Goal: Check status: Check status

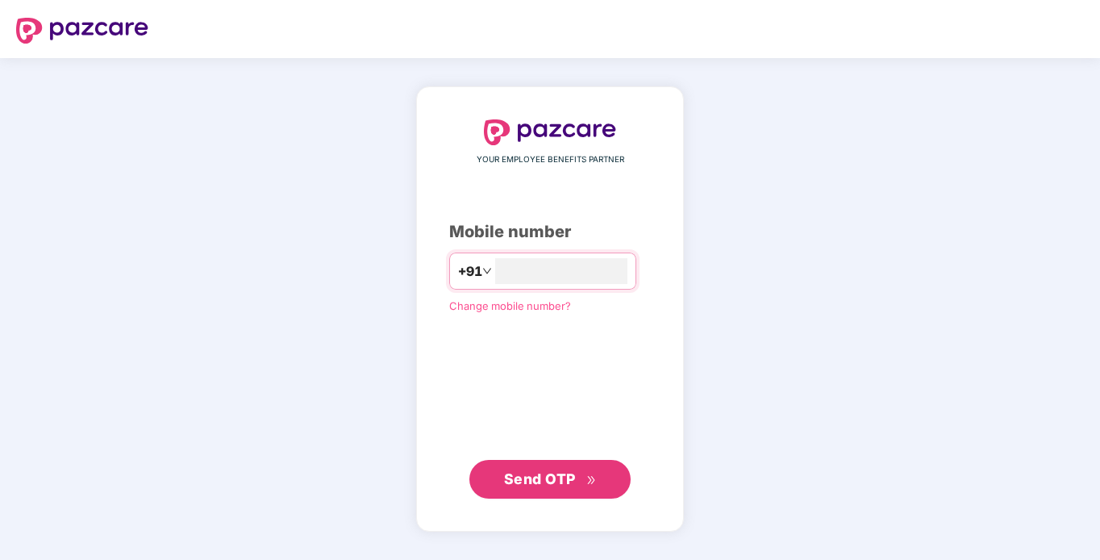
type input "**********"
click at [559, 487] on span "Send OTP" at bounding box center [550, 478] width 93 height 23
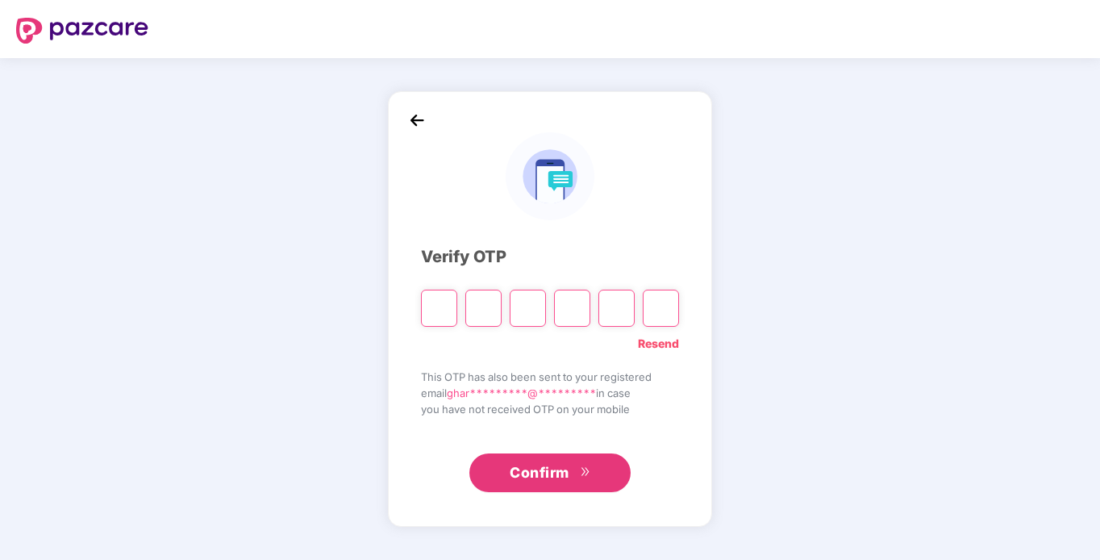
type input "*"
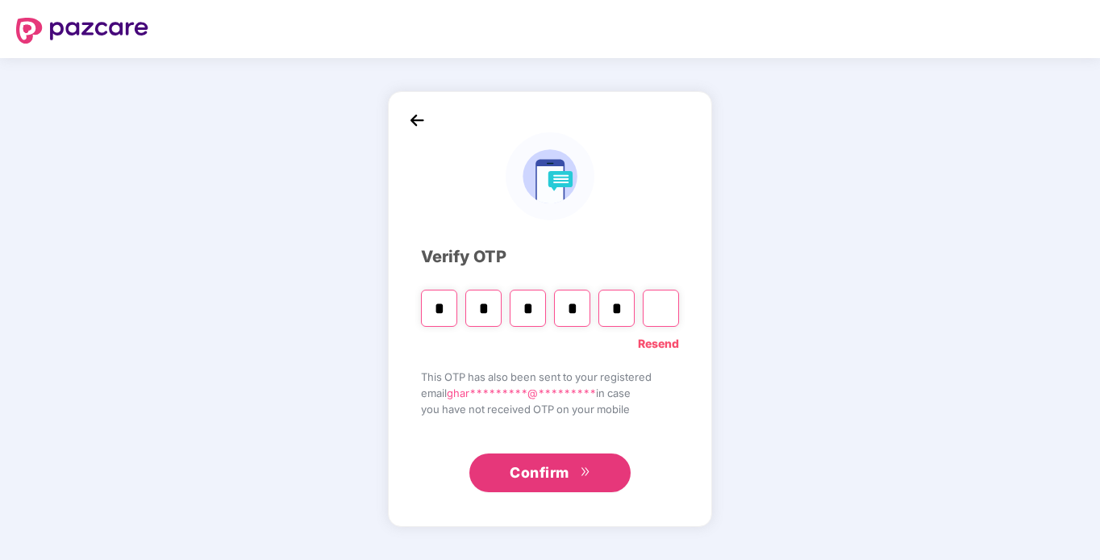
type input "*"
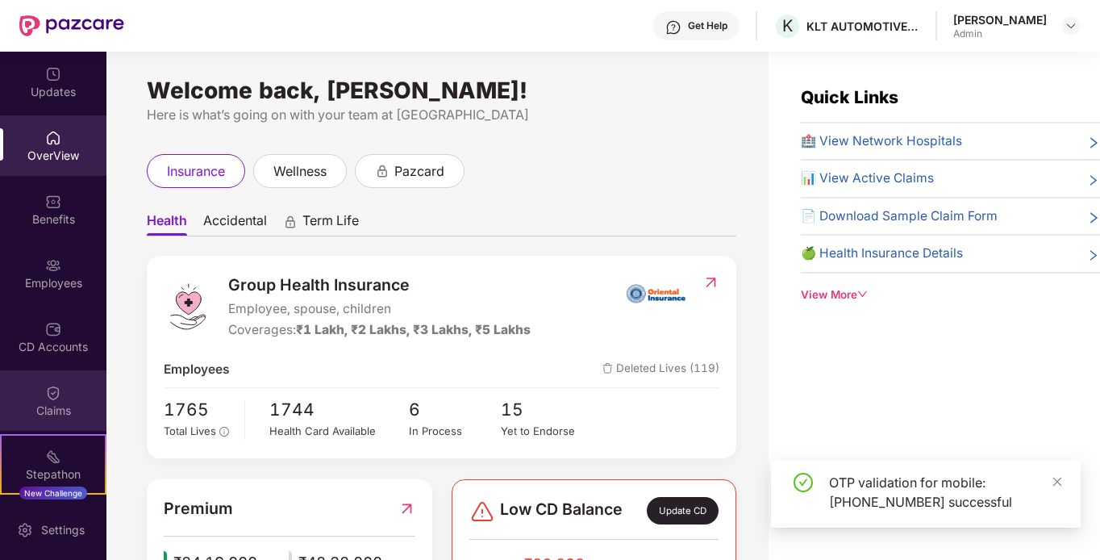
click at [38, 401] on div "Claims" at bounding box center [53, 400] width 106 height 60
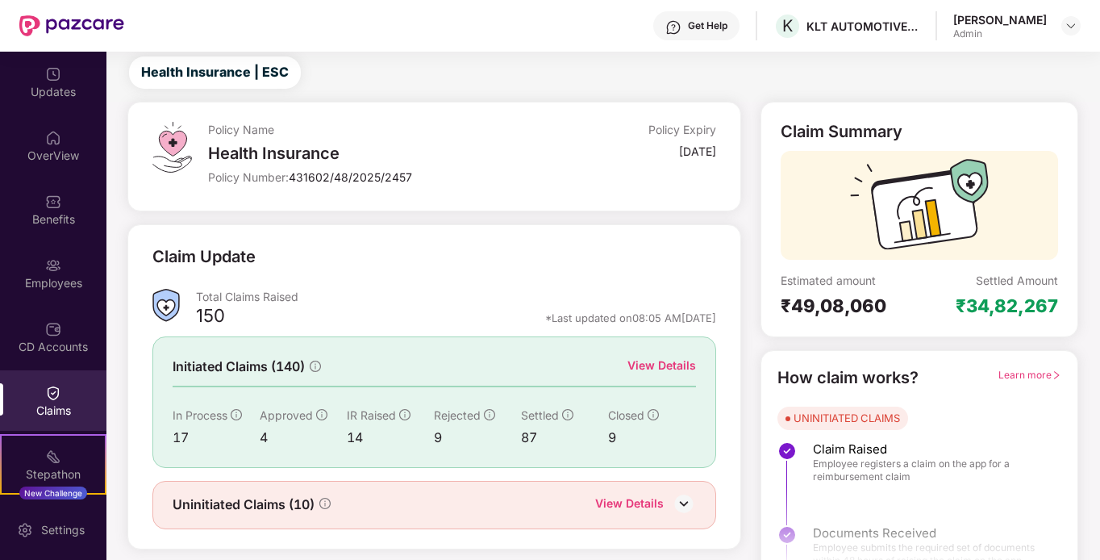
scroll to position [72, 0]
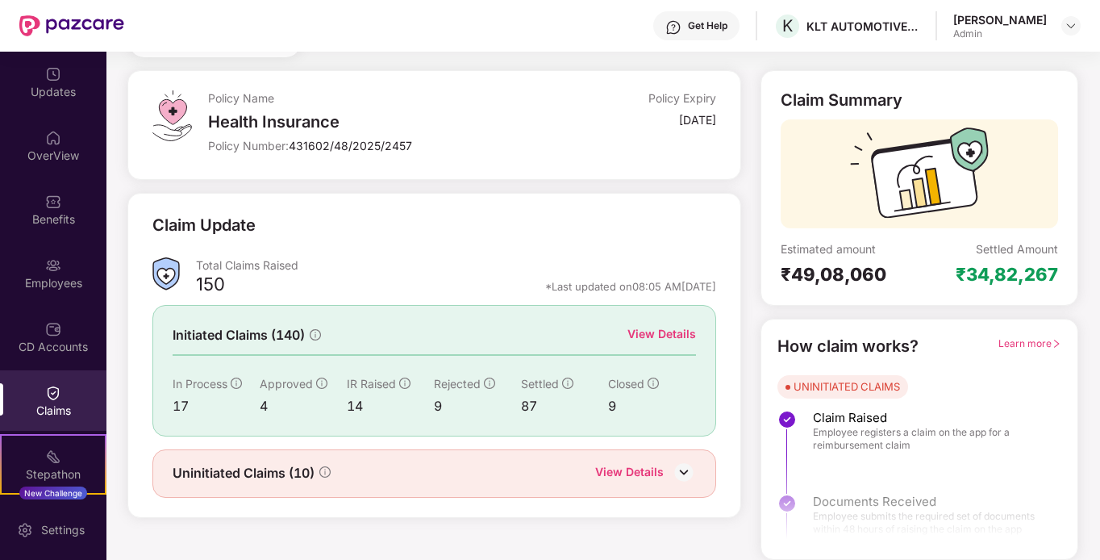
click at [656, 338] on div "View Details" at bounding box center [661, 334] width 69 height 18
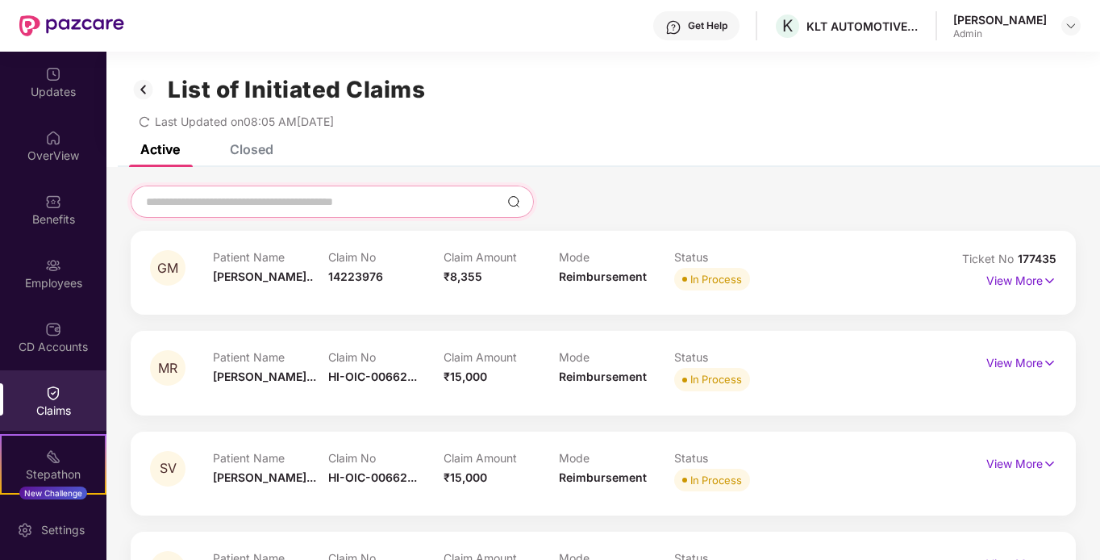
click at [279, 203] on input at bounding box center [322, 202] width 356 height 17
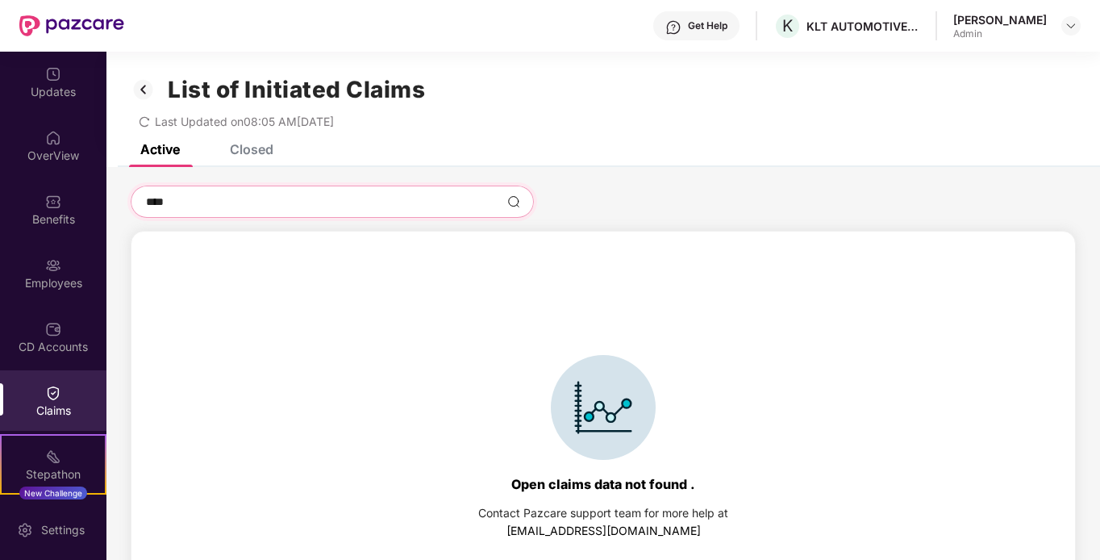
type input "****"
click at [261, 153] on div "Closed" at bounding box center [252, 149] width 44 height 16
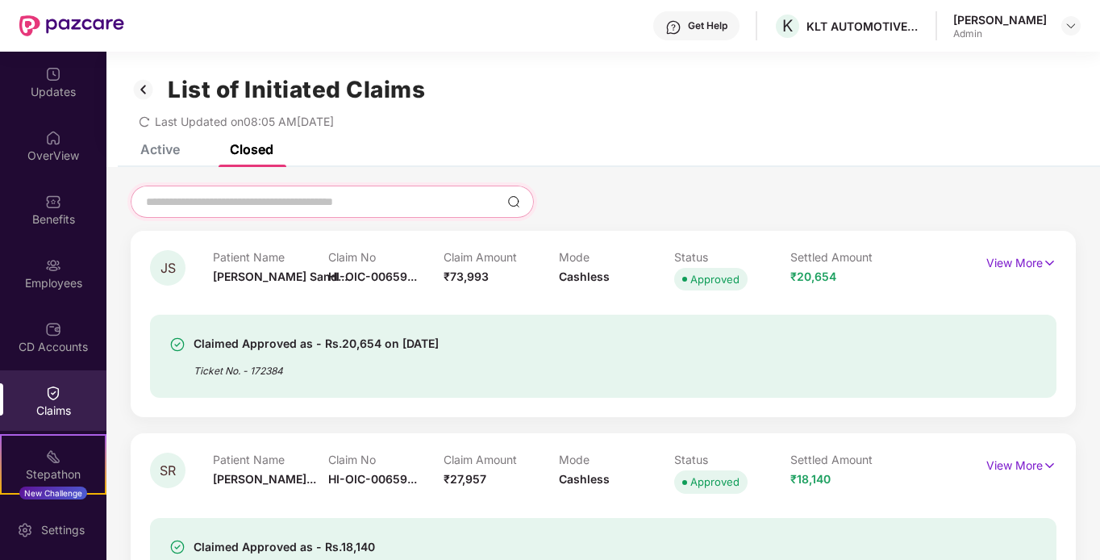
drag, startPoint x: 261, startPoint y: 153, endPoint x: 254, endPoint y: 202, distance: 48.9
click at [254, 202] on input at bounding box center [322, 202] width 356 height 17
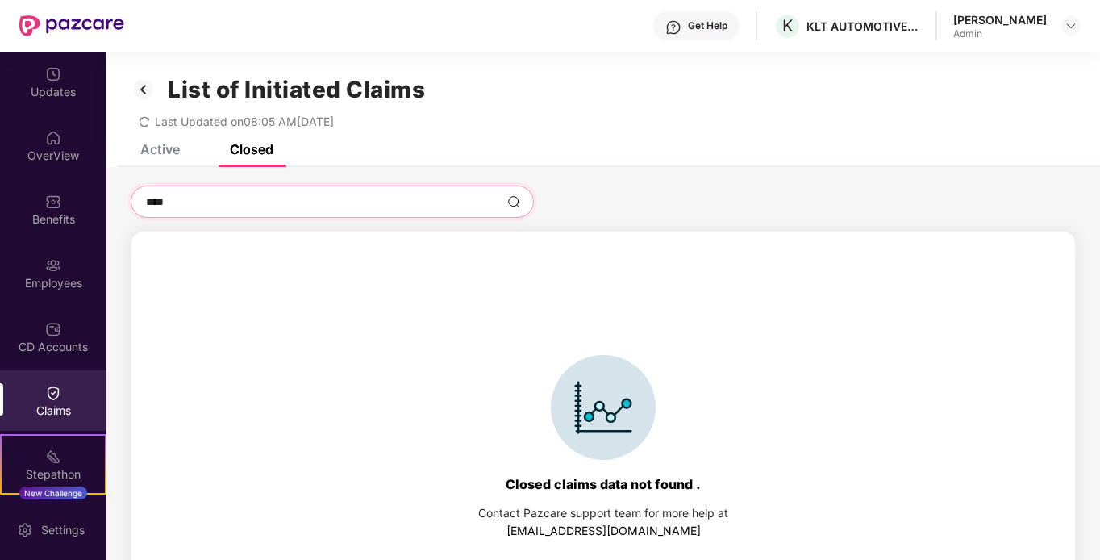
click at [200, 208] on input "****" at bounding box center [322, 202] width 356 height 17
type input "****"
click at [600, 207] on div "****" at bounding box center [603, 201] width 945 height 32
click at [141, 95] on img at bounding box center [144, 89] width 26 height 27
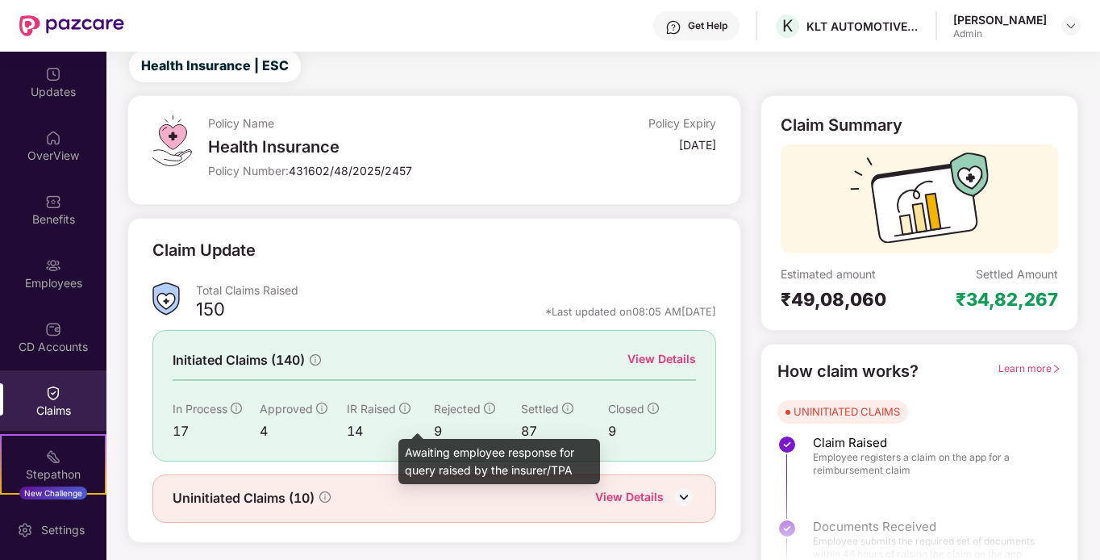
scroll to position [72, 0]
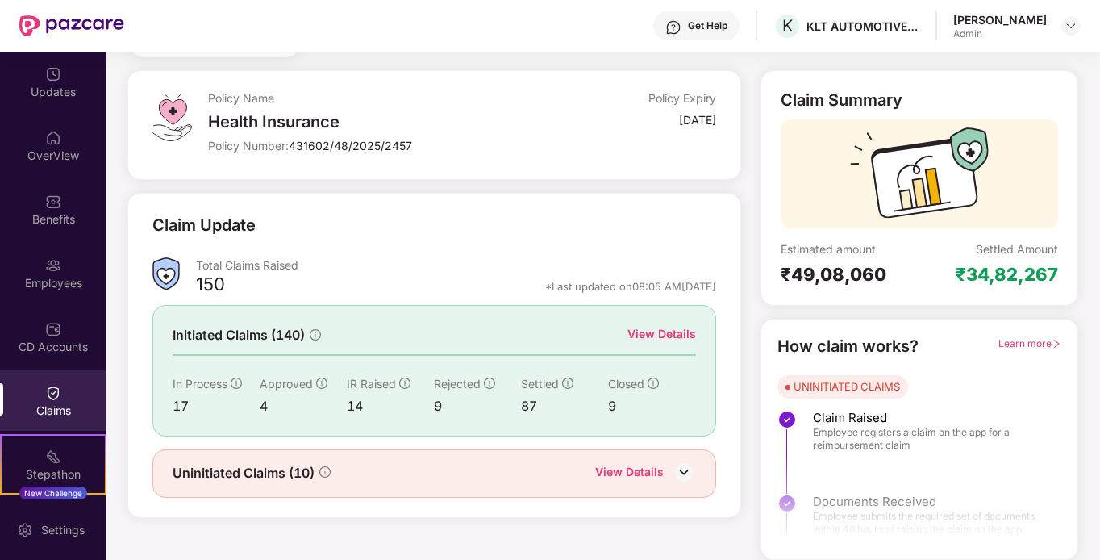
click at [660, 339] on div "View Details" at bounding box center [661, 334] width 69 height 18
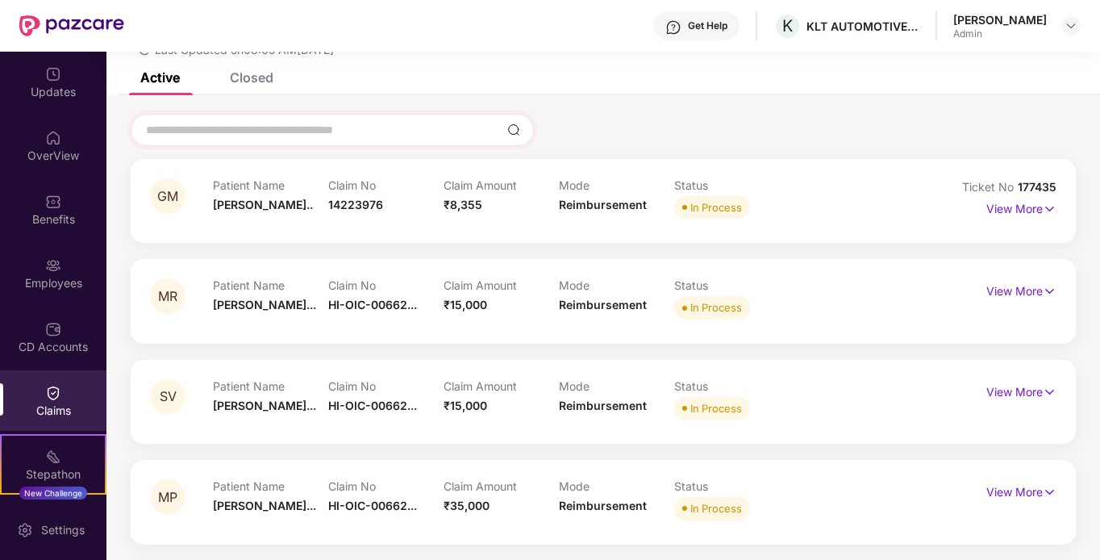
click at [254, 144] on div at bounding box center [332, 130] width 403 height 32
click at [207, 139] on div at bounding box center [332, 130] width 403 height 32
click at [259, 128] on input at bounding box center [322, 130] width 356 height 17
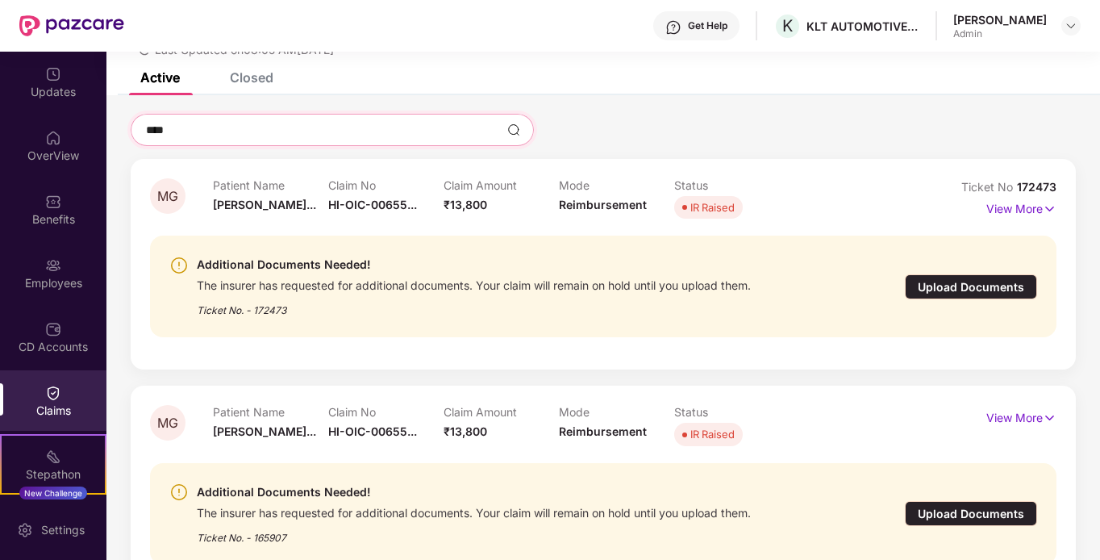
scroll to position [52, 0]
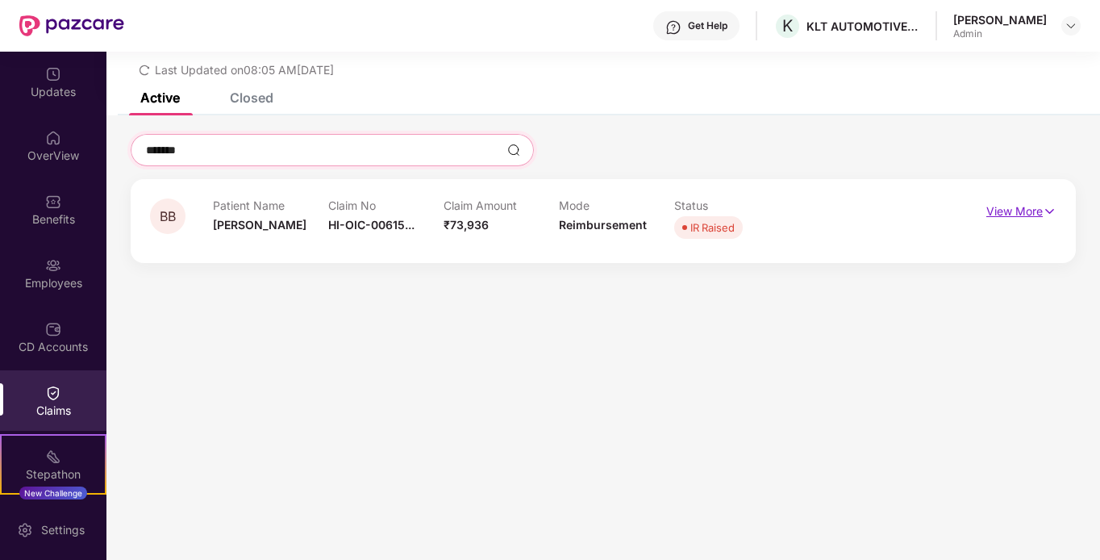
type input "*******"
click at [1011, 219] on p "View More" at bounding box center [1021, 209] width 70 height 22
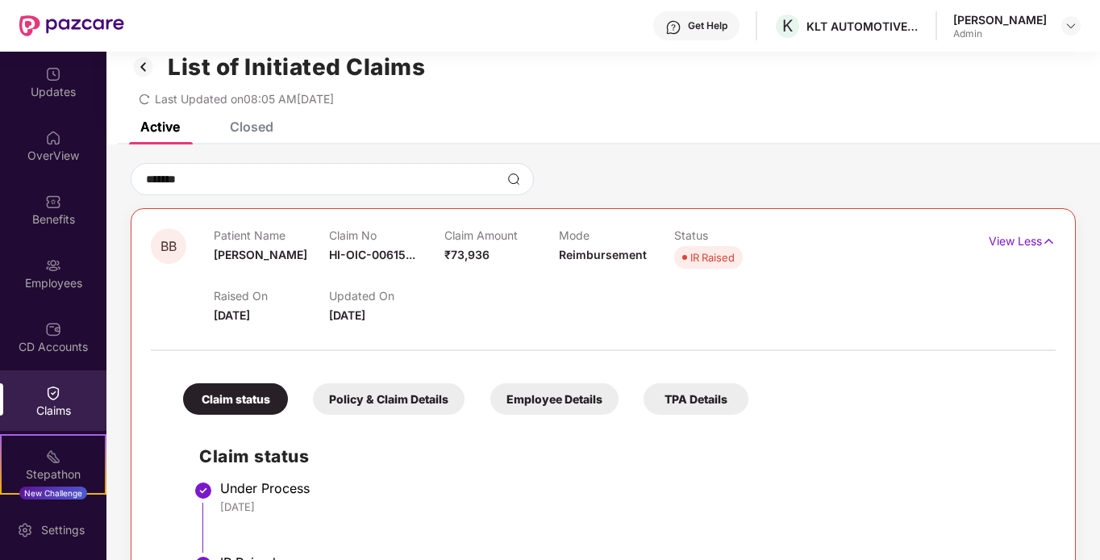
scroll to position [10, 0]
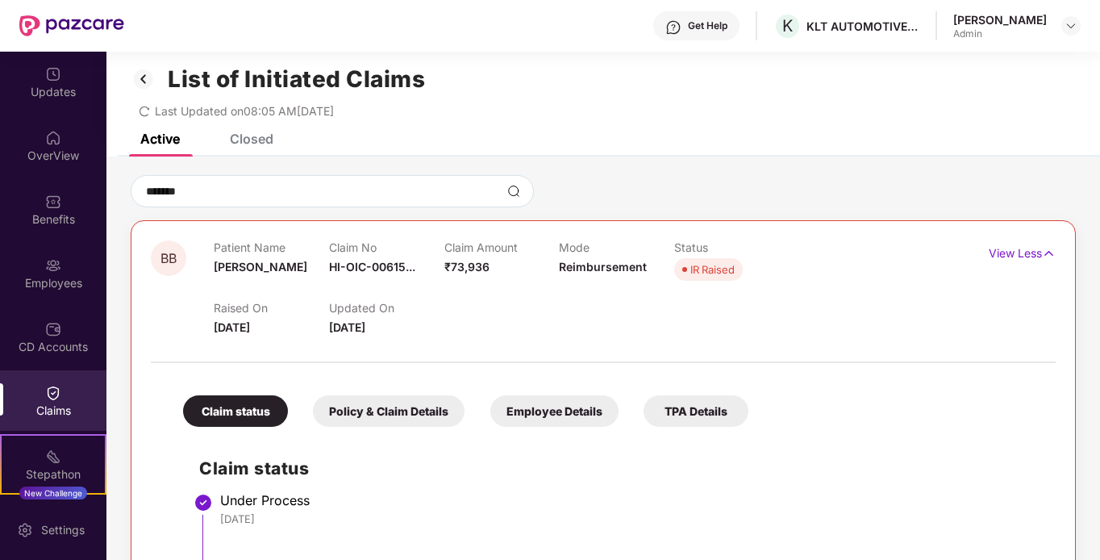
click at [709, 276] on div "IR Raised" at bounding box center [712, 269] width 44 height 16
click at [997, 254] on p "View Less" at bounding box center [1022, 251] width 67 height 22
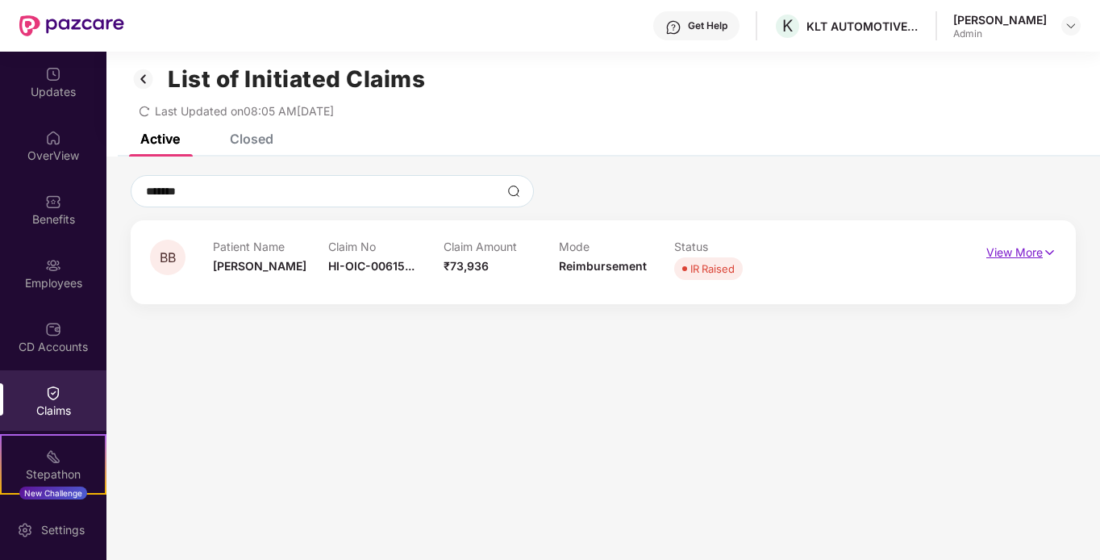
click at [992, 259] on p "View More" at bounding box center [1021, 250] width 70 height 22
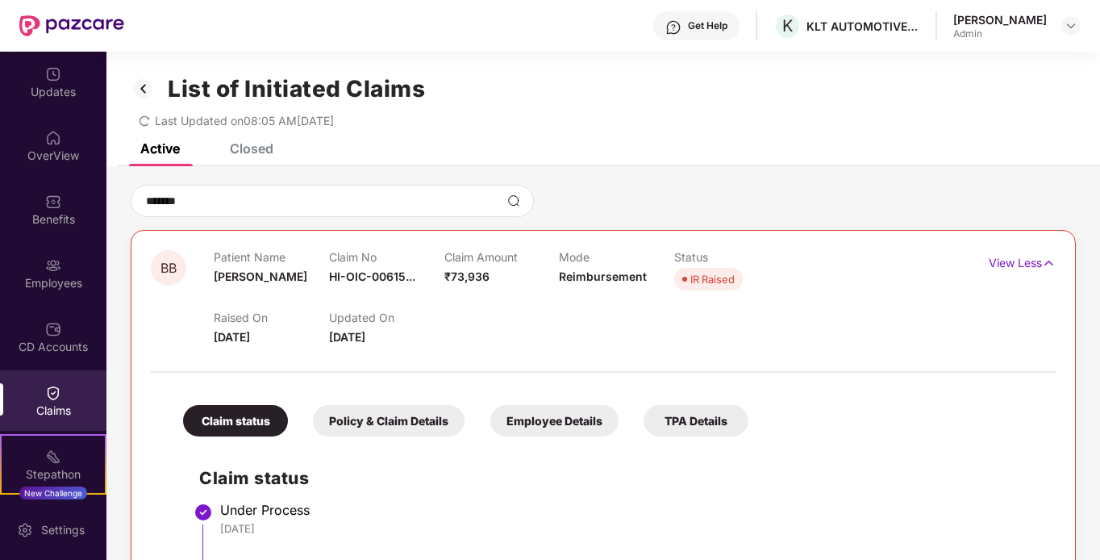
scroll to position [0, 0]
click at [143, 95] on img at bounding box center [144, 89] width 26 height 27
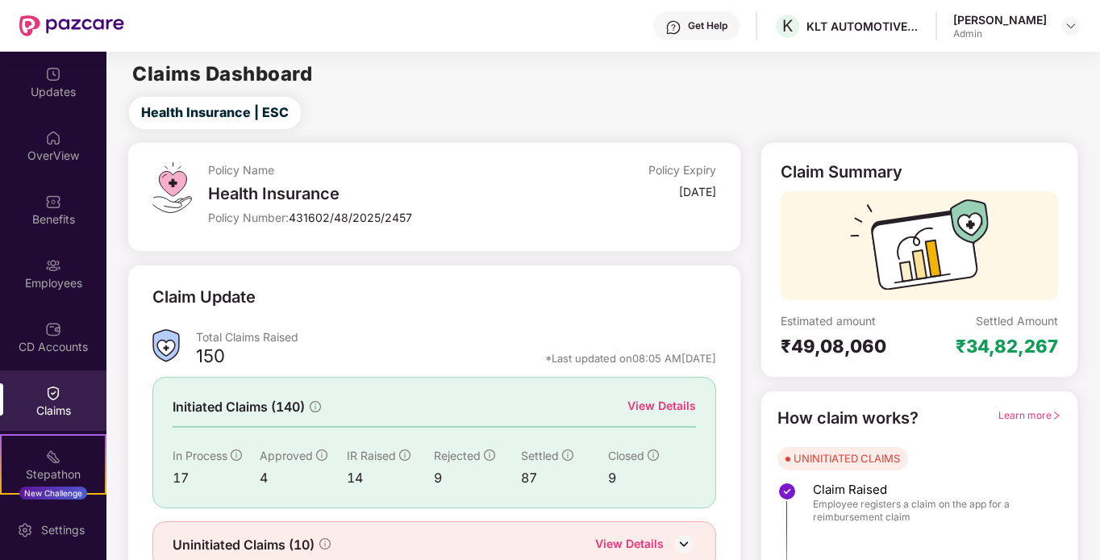
scroll to position [72, 0]
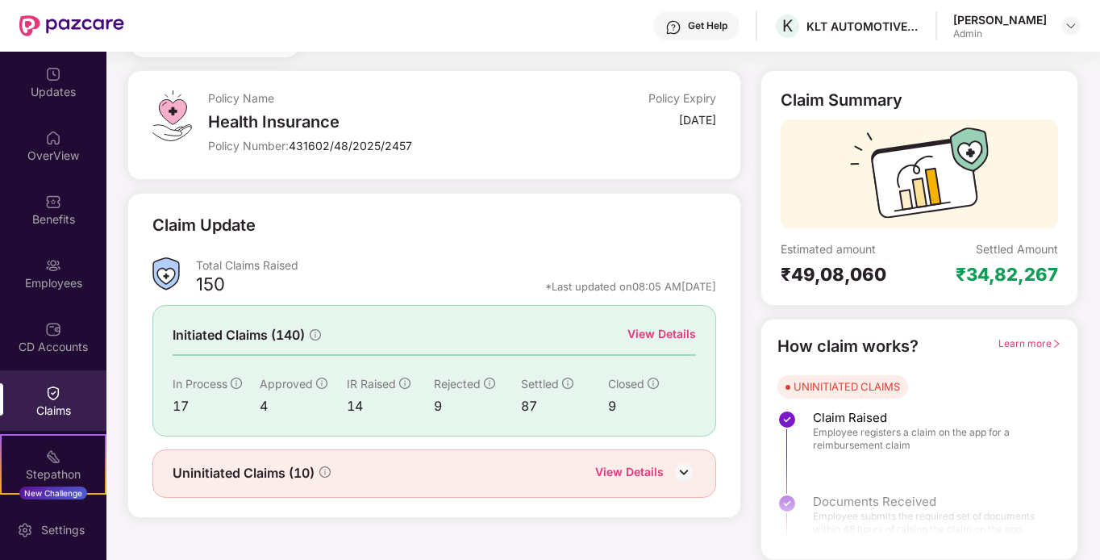
click at [681, 474] on img at bounding box center [684, 472] width 24 height 24
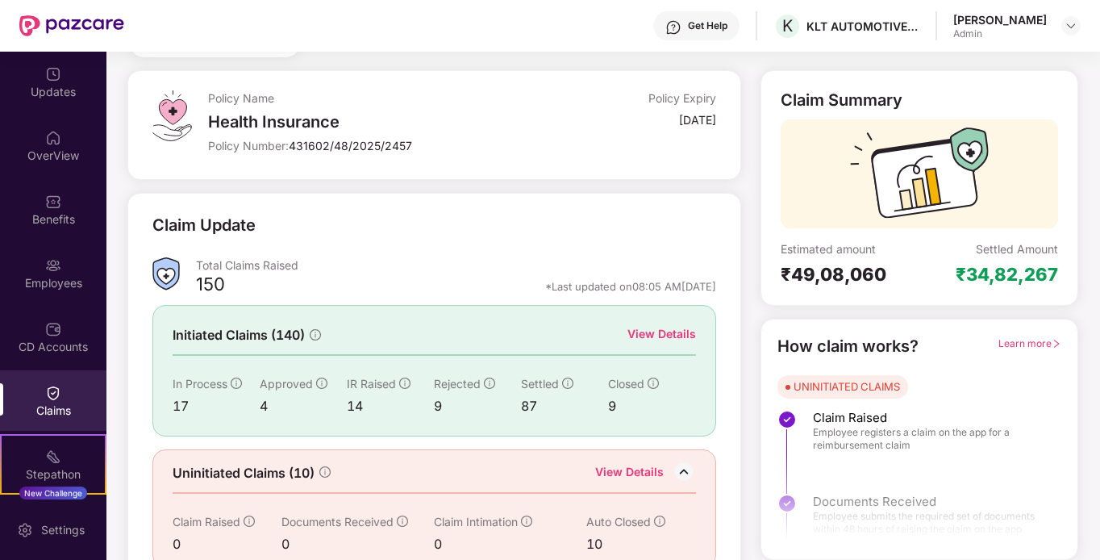
scroll to position [100, 0]
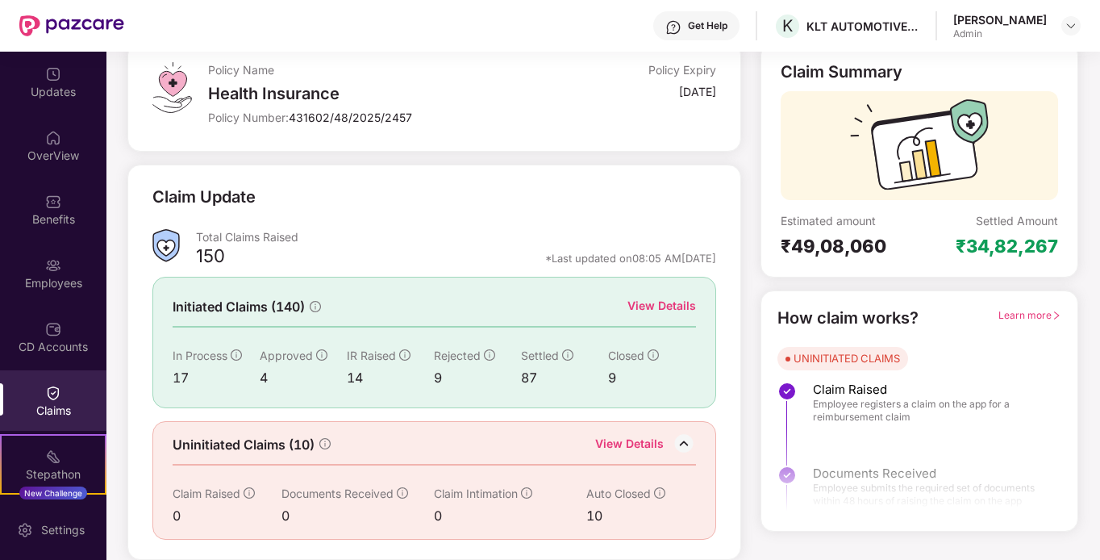
click at [598, 514] on div "10" at bounding box center [629, 516] width 87 height 20
click at [599, 489] on span "Auto Closed" at bounding box center [618, 493] width 65 height 14
click at [647, 439] on div "View Details" at bounding box center [629, 445] width 69 height 21
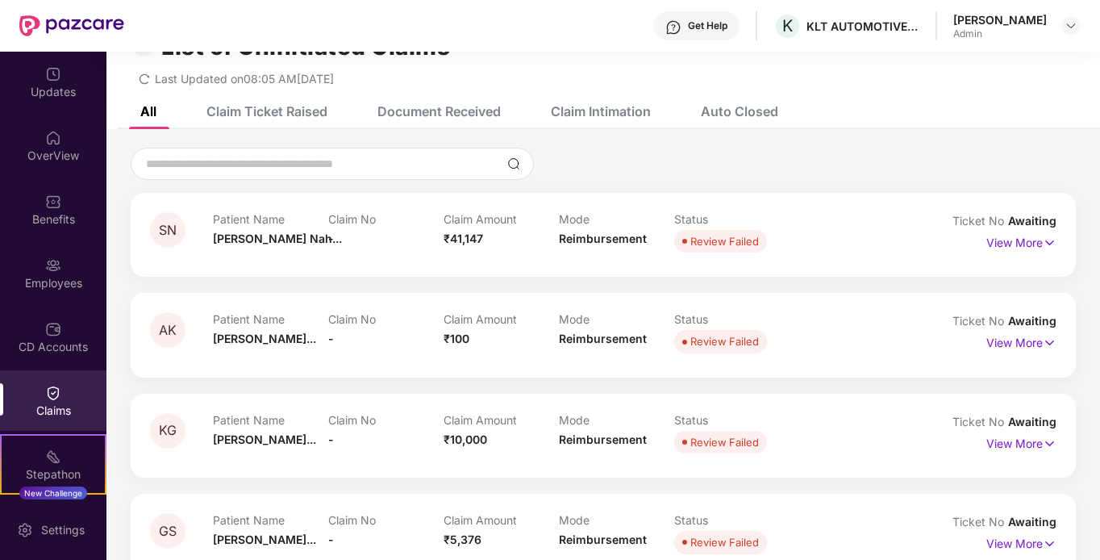
scroll to position [0, 0]
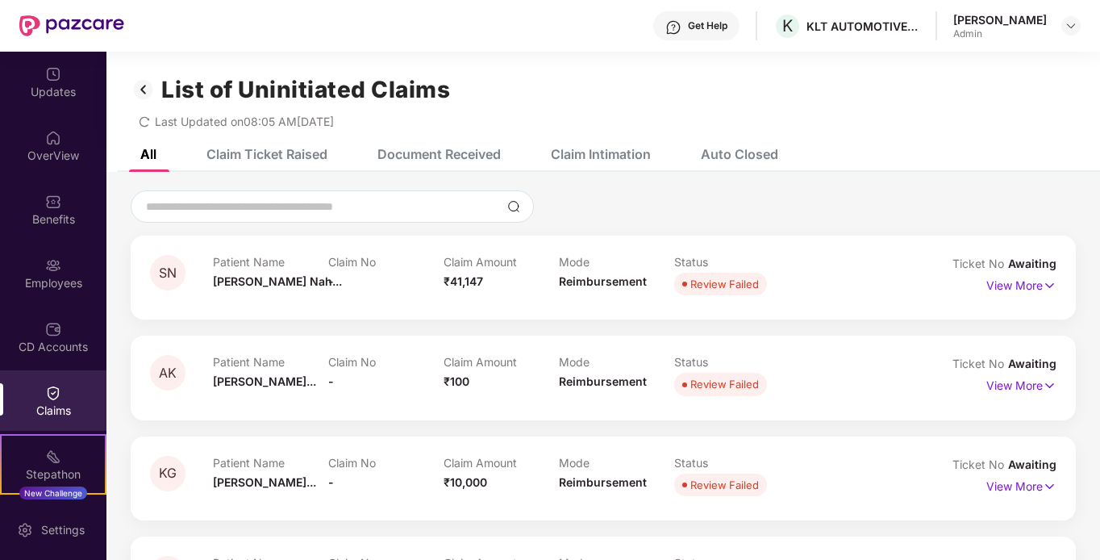
click at [738, 161] on div "Auto Closed" at bounding box center [739, 154] width 77 height 16
click at [281, 159] on div "Claim Ticket Raised" at bounding box center [266, 154] width 121 height 16
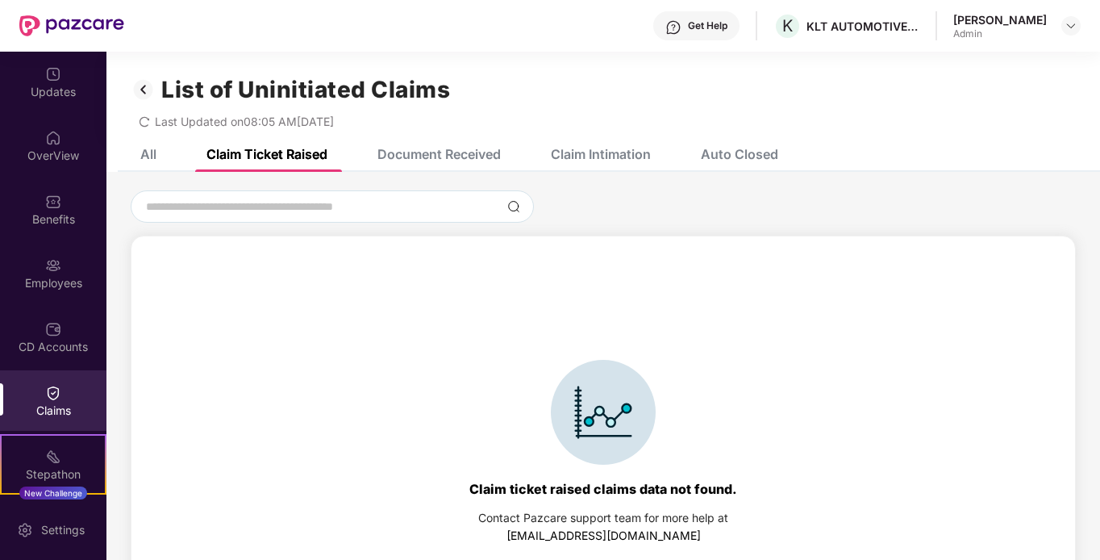
click at [456, 155] on div "Document Received" at bounding box center [438, 154] width 123 height 16
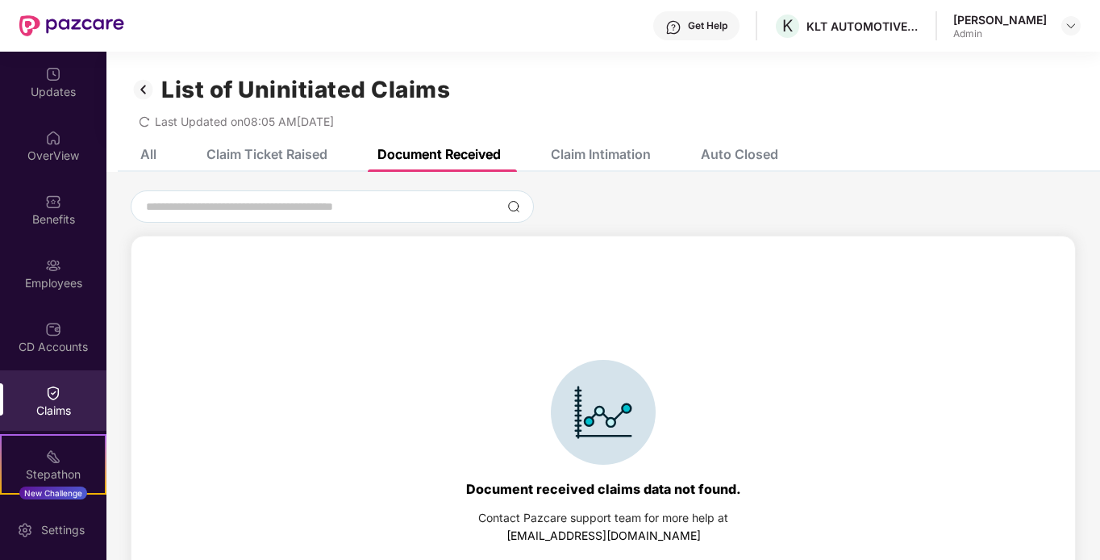
click at [608, 154] on div "Claim Intimation" at bounding box center [601, 154] width 100 height 16
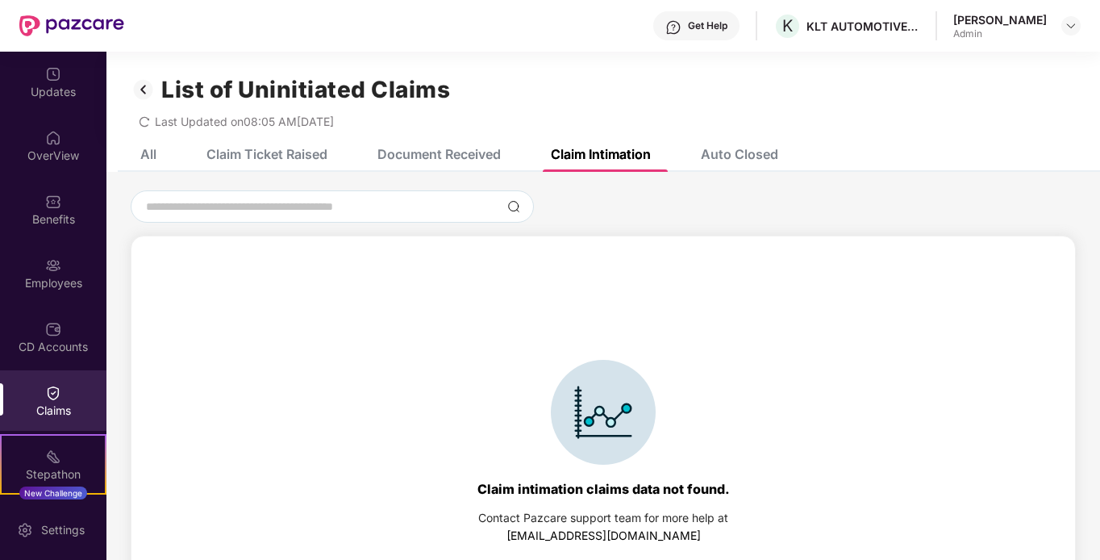
click at [743, 154] on div "Auto Closed" at bounding box center [739, 154] width 77 height 16
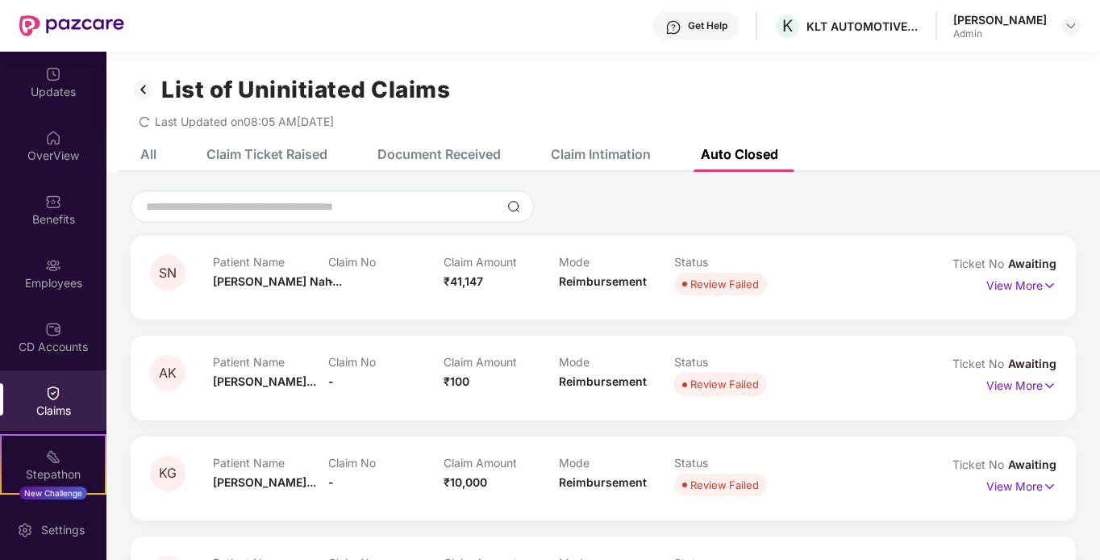
click at [153, 156] on div "All" at bounding box center [148, 154] width 16 height 16
click at [59, 402] on div "Claims" at bounding box center [53, 410] width 106 height 16
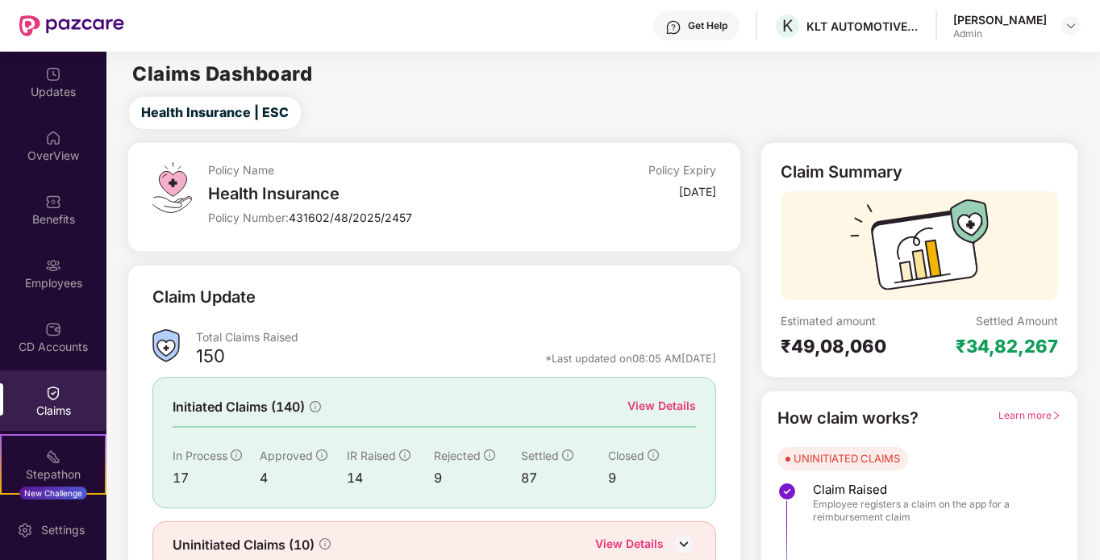
scroll to position [72, 0]
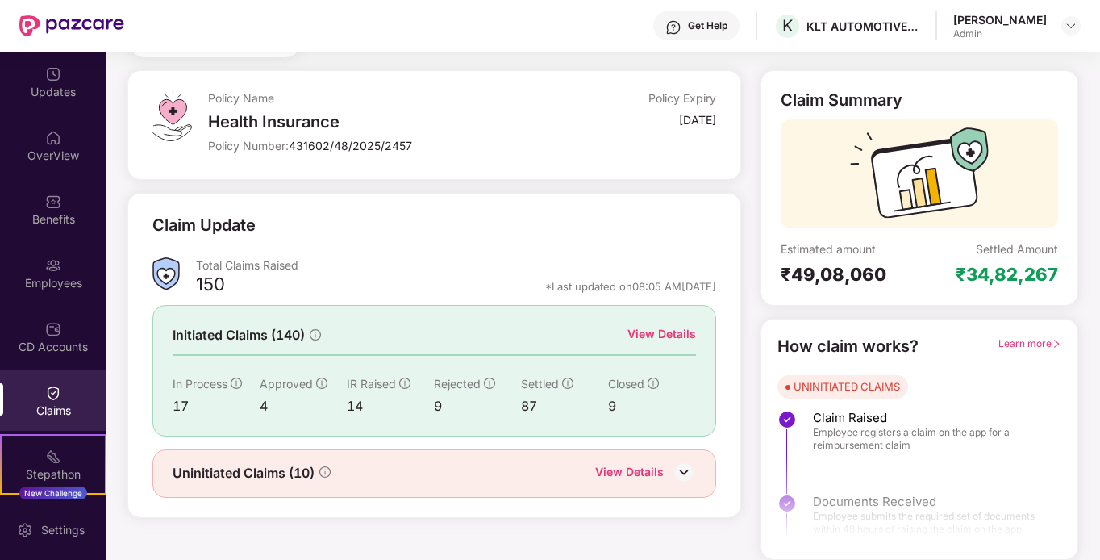
click at [648, 476] on div "View Details" at bounding box center [629, 473] width 69 height 21
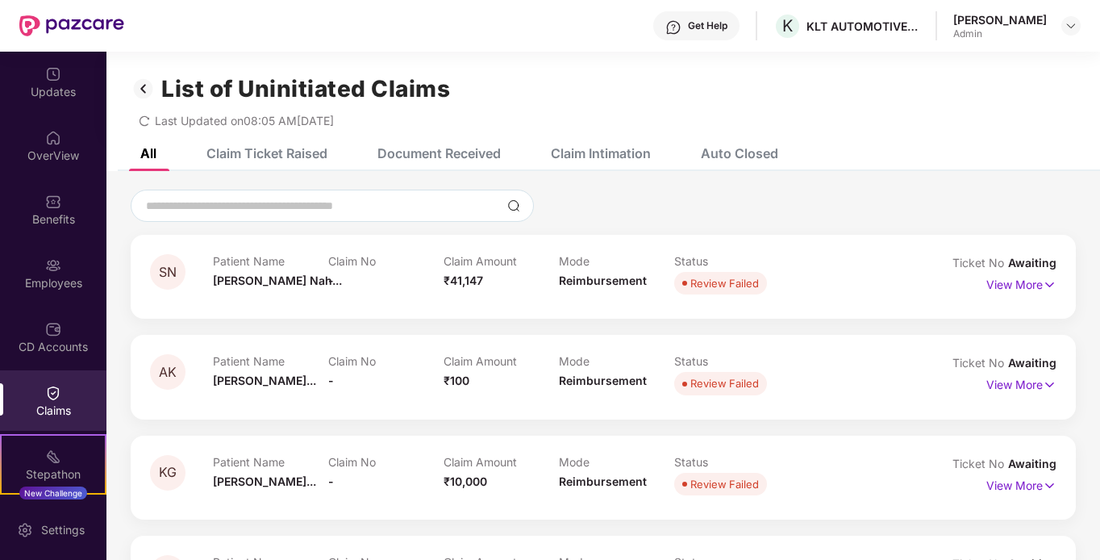
scroll to position [0, 0]
click at [141, 90] on img at bounding box center [144, 89] width 26 height 27
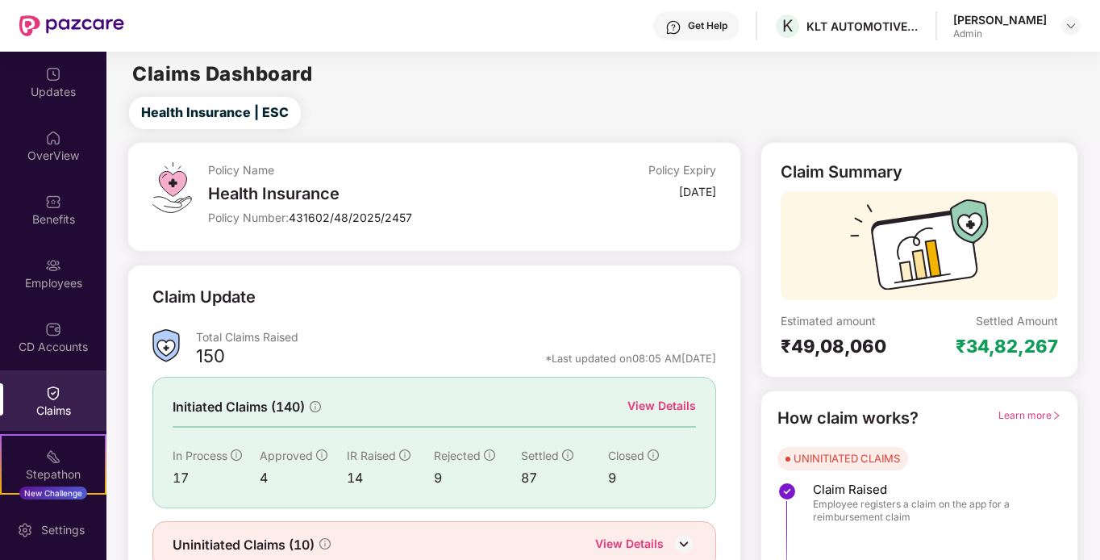
click at [670, 399] on div "View Details" at bounding box center [661, 406] width 69 height 18
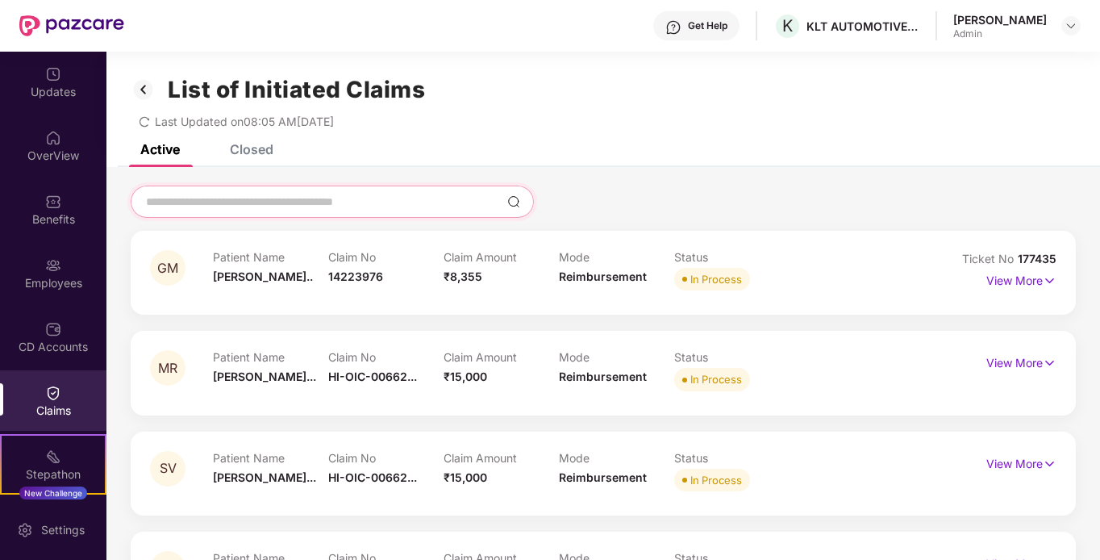
click at [365, 209] on input at bounding box center [322, 202] width 356 height 17
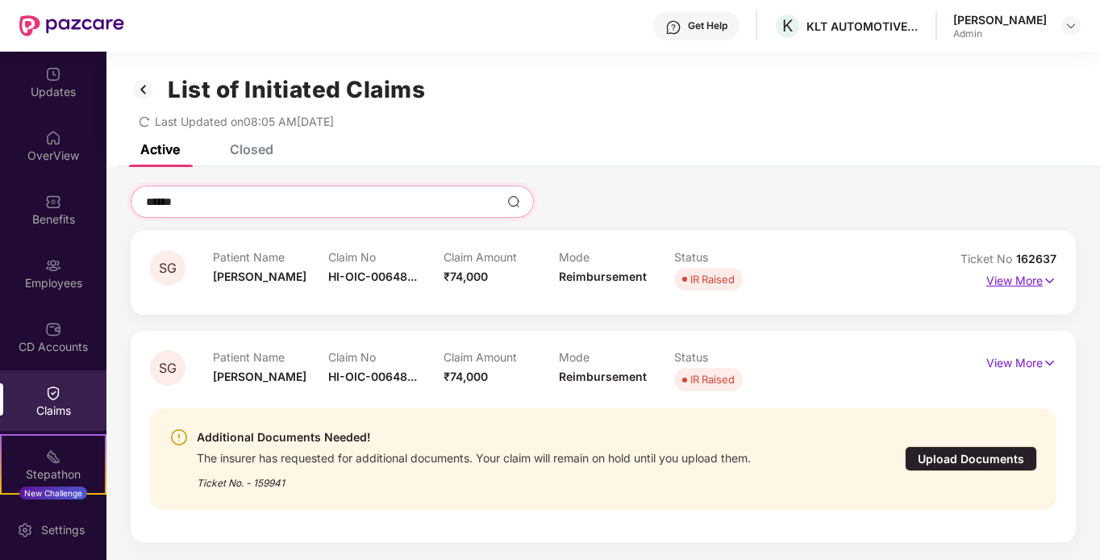
type input "******"
click at [1003, 282] on p "View More" at bounding box center [1021, 279] width 70 height 22
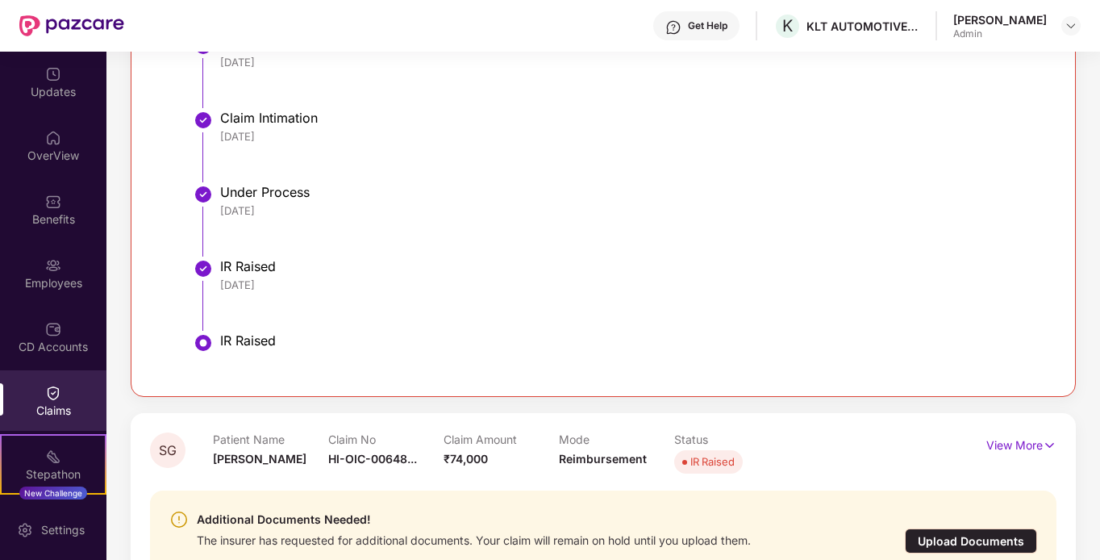
scroll to position [622, 0]
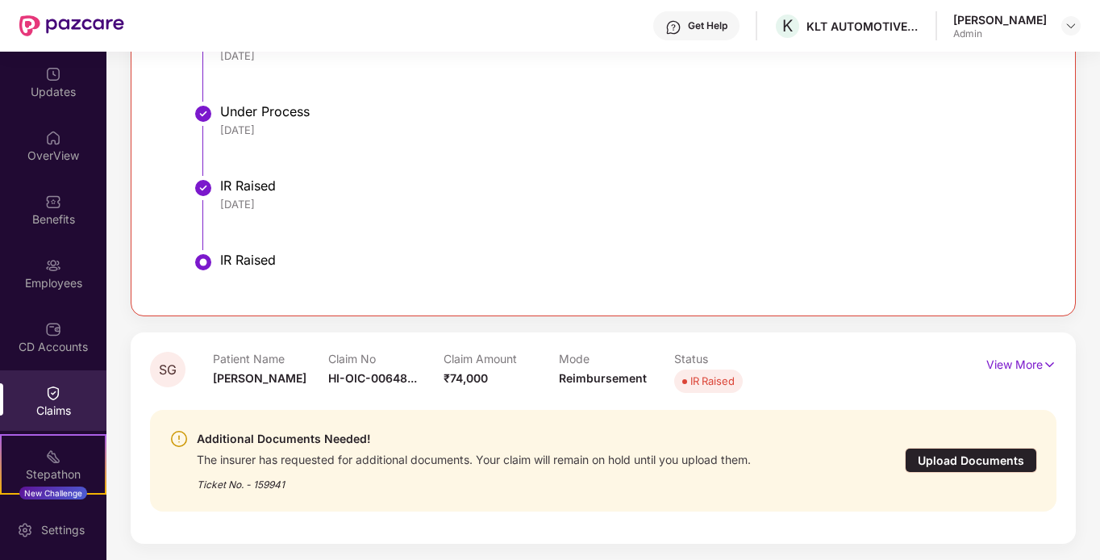
click at [955, 463] on div "Upload Documents" at bounding box center [971, 460] width 132 height 25
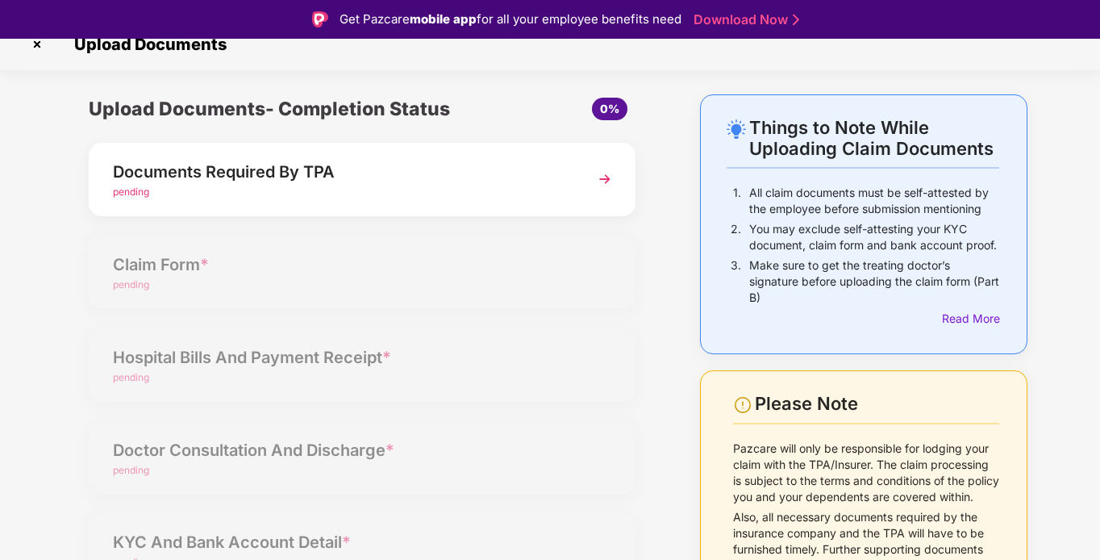
scroll to position [0, 0]
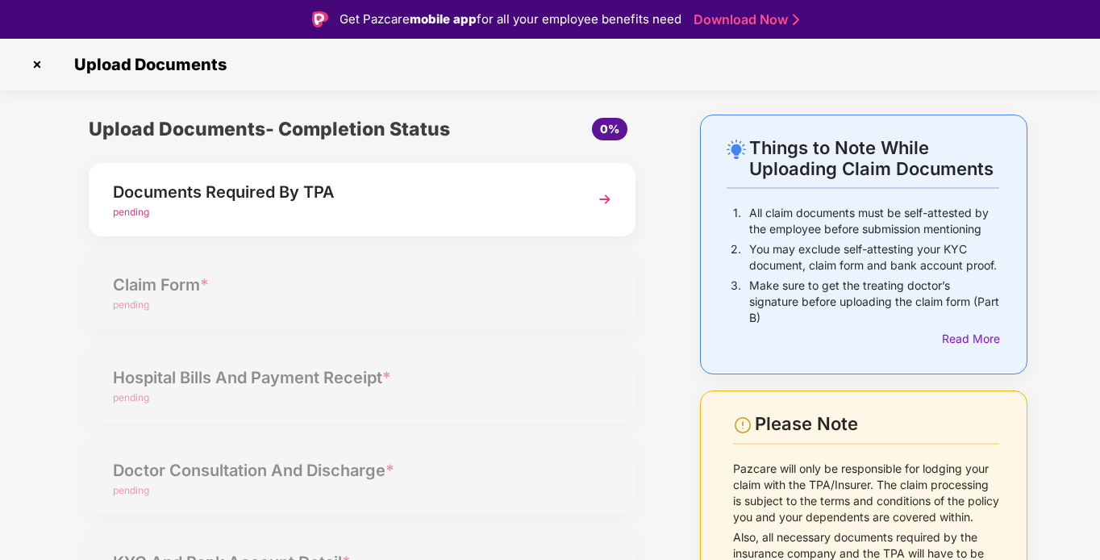
click at [606, 193] on img at bounding box center [604, 199] width 29 height 29
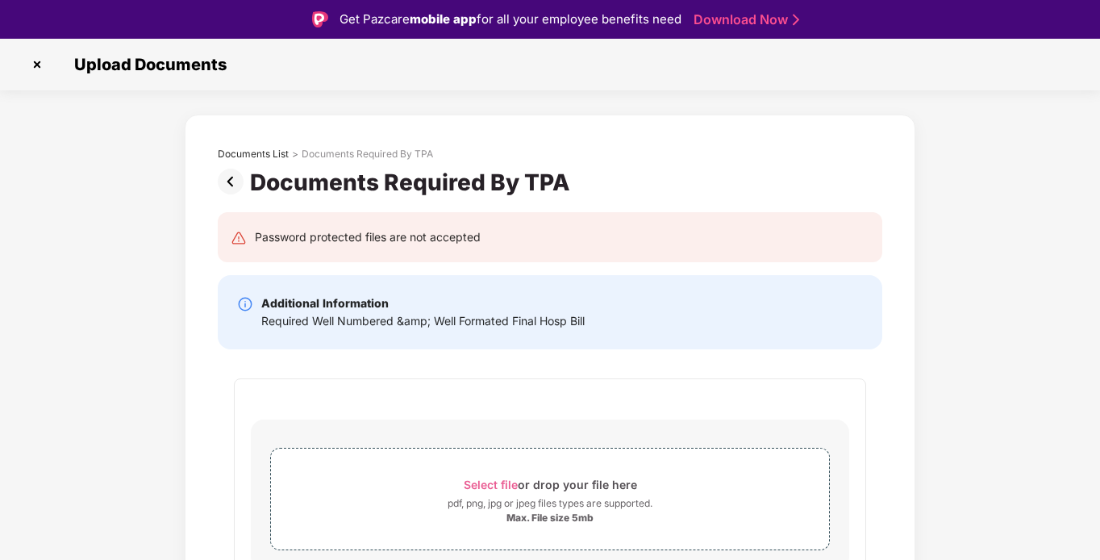
scroll to position [56, 0]
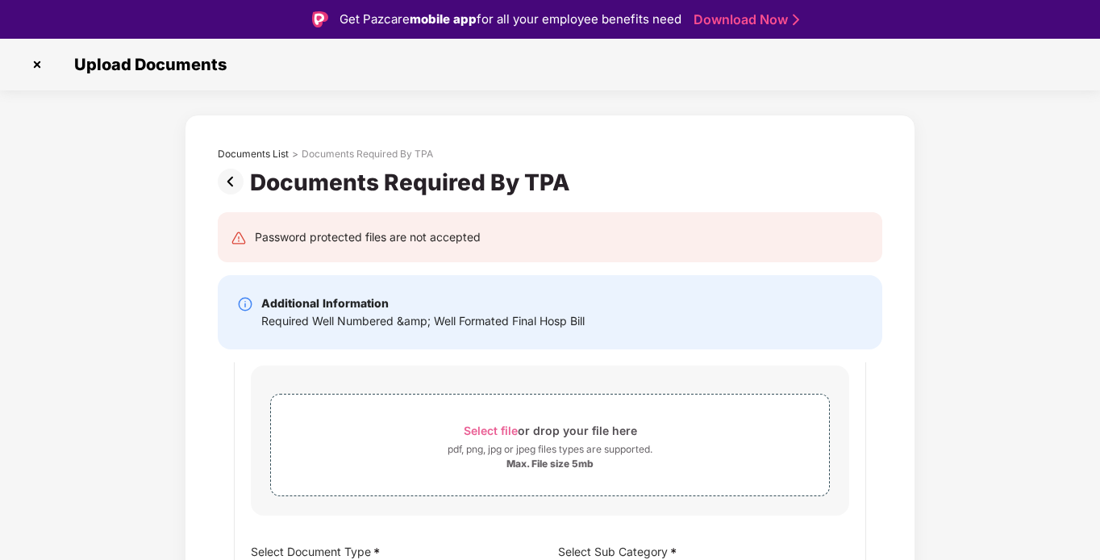
click at [40, 65] on img at bounding box center [37, 65] width 26 height 26
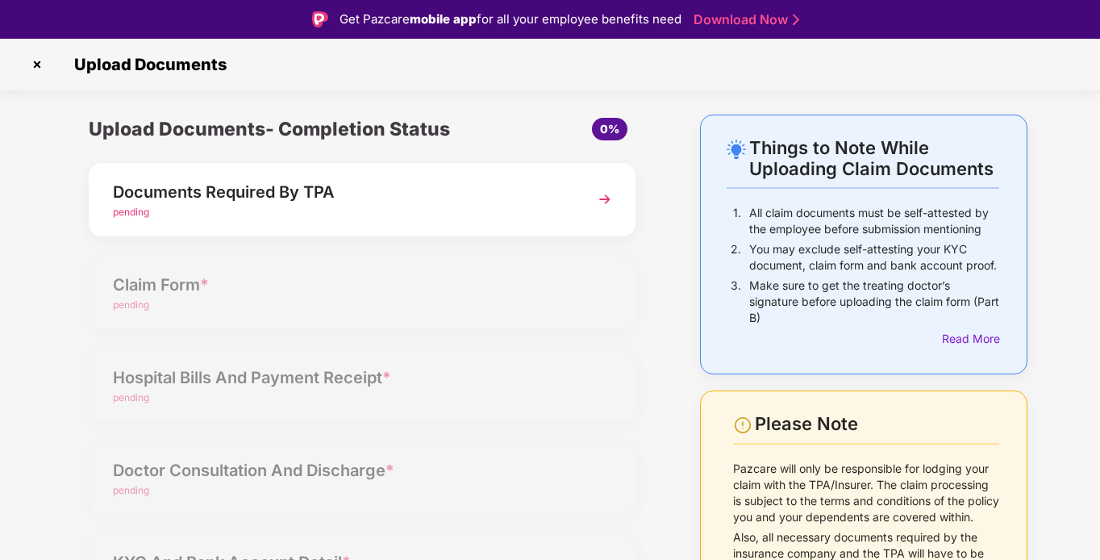
click at [37, 65] on img at bounding box center [37, 65] width 26 height 26
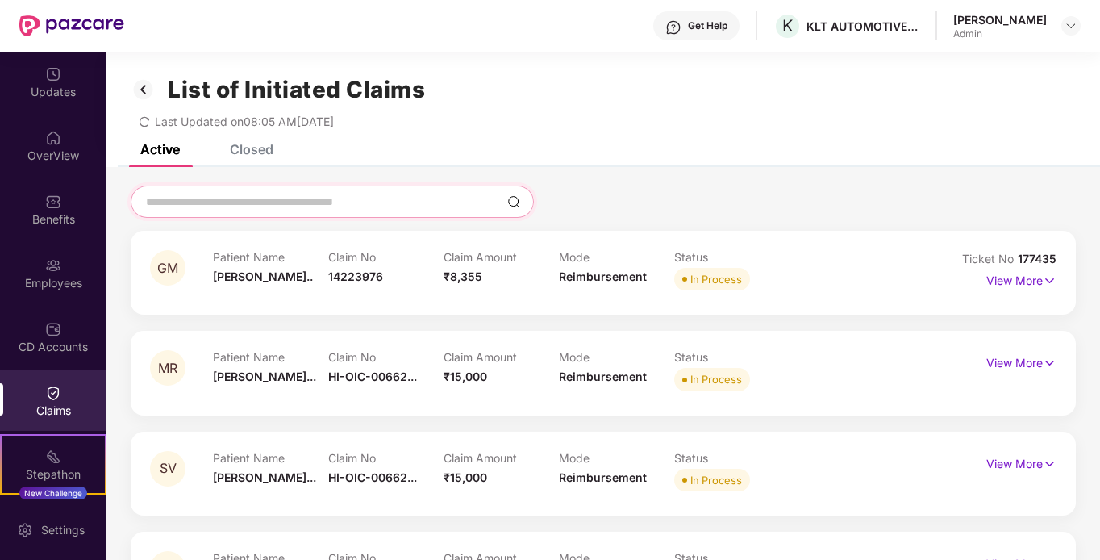
click at [283, 199] on input at bounding box center [322, 202] width 356 height 17
type input "******"
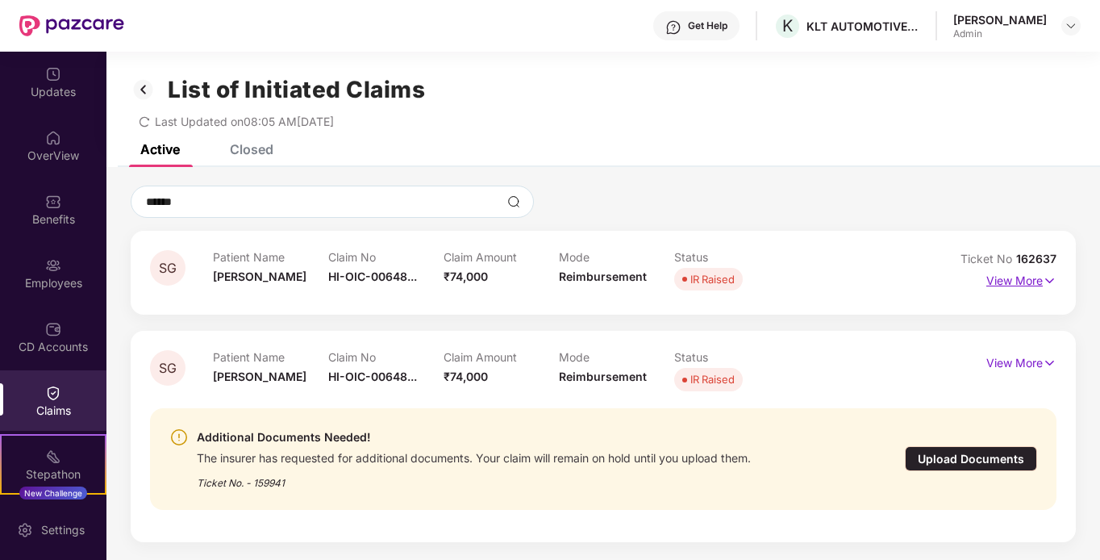
click at [1001, 273] on p "View More" at bounding box center [1021, 279] width 70 height 22
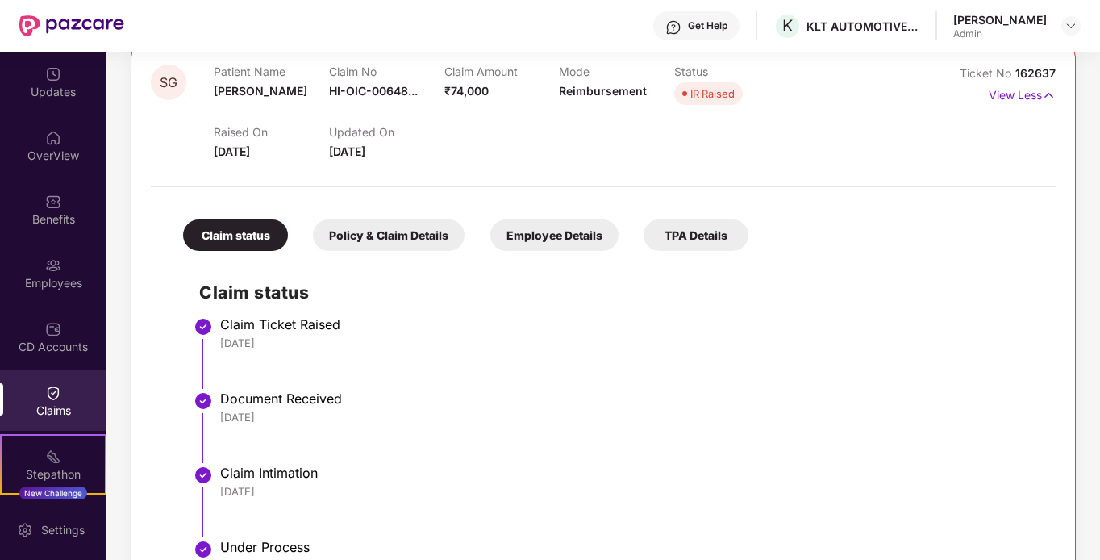
scroll to position [161, 0]
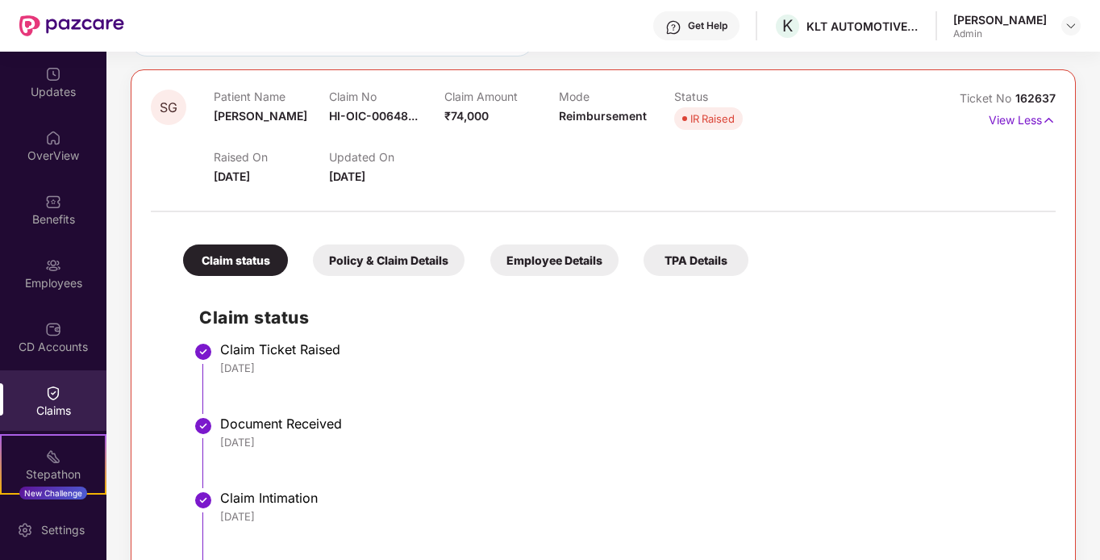
click at [688, 259] on div "TPA Details" at bounding box center [695, 259] width 105 height 31
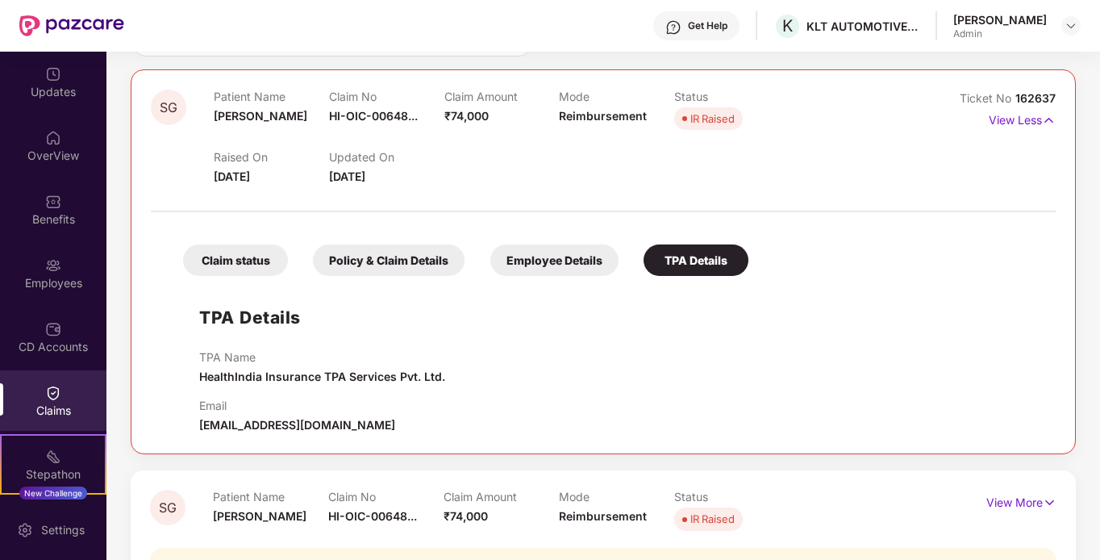
click at [573, 272] on div "Employee Details" at bounding box center [554, 259] width 128 height 31
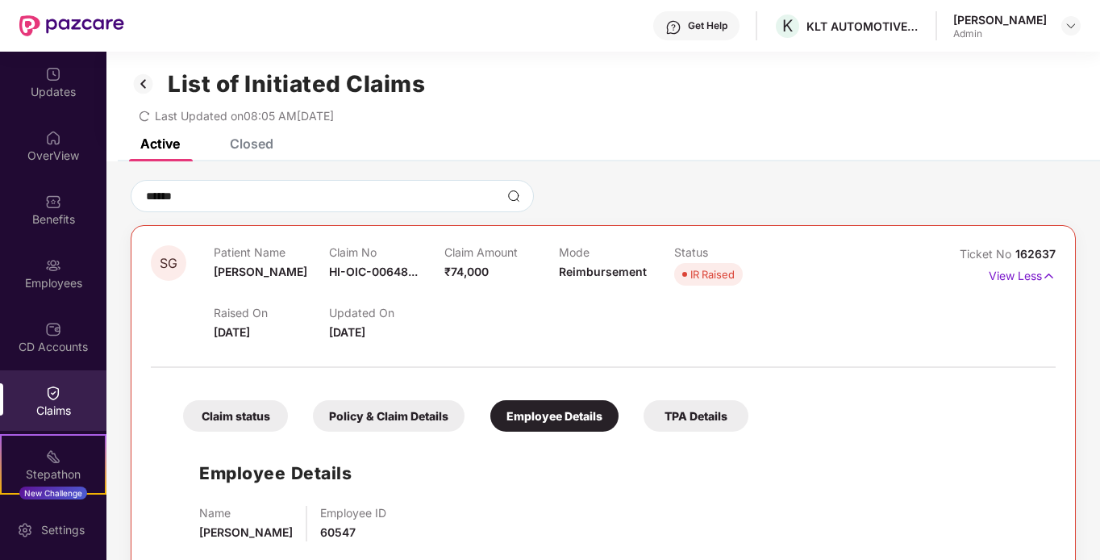
scroll to position [0, 0]
